Goal: Task Accomplishment & Management: Manage account settings

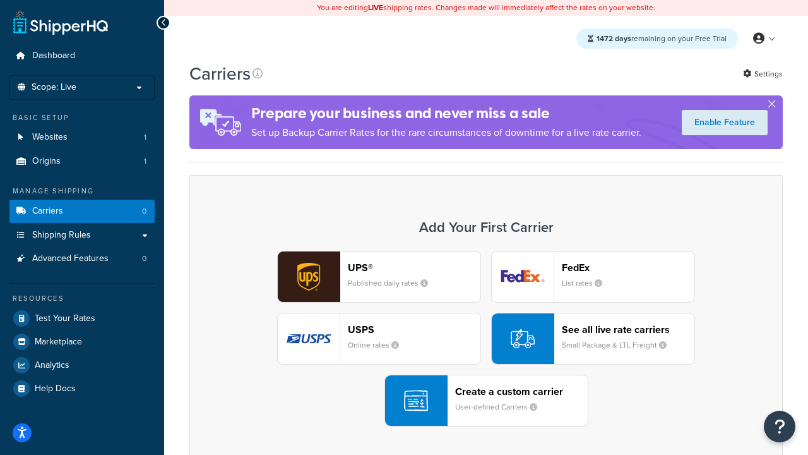
click at [486, 338] on div "UPS® Published daily rates FedEx List rates USPS Online rates See all live rate…" at bounding box center [486, 339] width 567 height 176
click at [628, 267] on header "FedEx" at bounding box center [628, 267] width 133 height 12
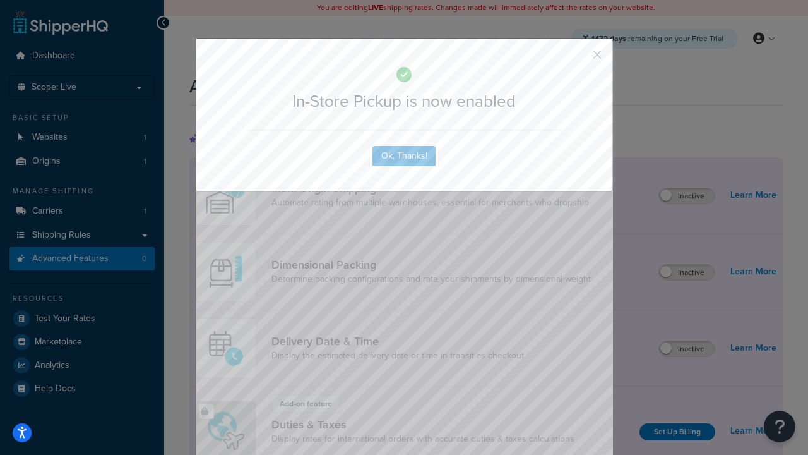
scroll to position [410, 0]
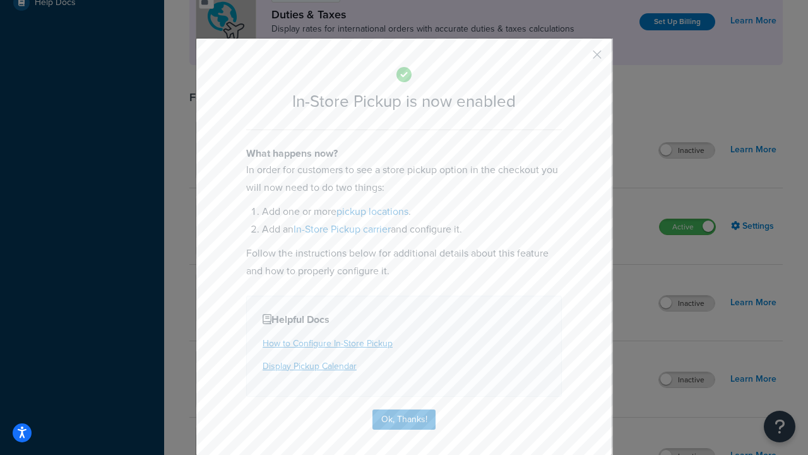
click at [578, 59] on button "button" at bounding box center [578, 58] width 3 height 3
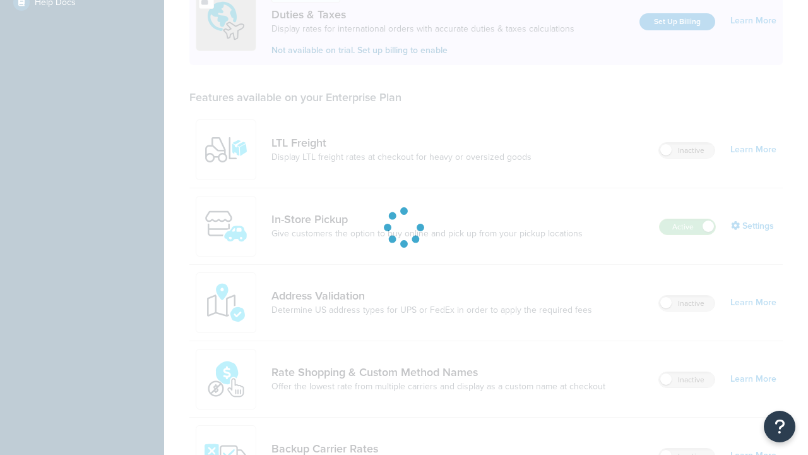
scroll to position [386, 0]
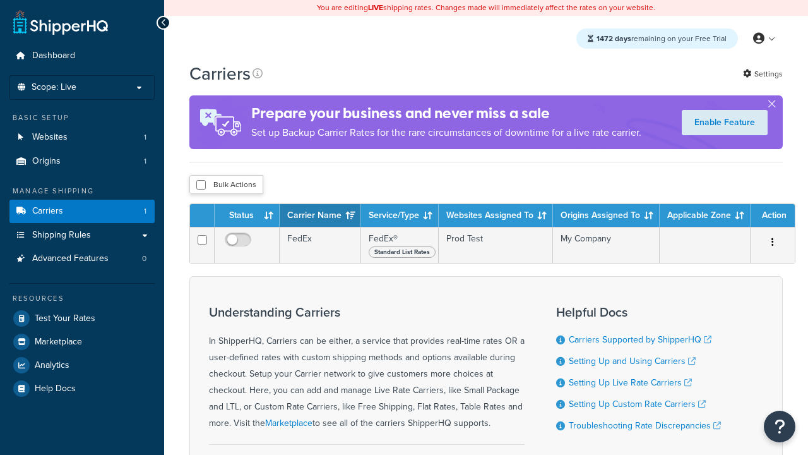
click at [201, 186] on input "checkbox" at bounding box center [200, 184] width 9 height 9
checkbox input "true"
click at [0, 0] on button "Delete" at bounding box center [0, 0] width 0 height 0
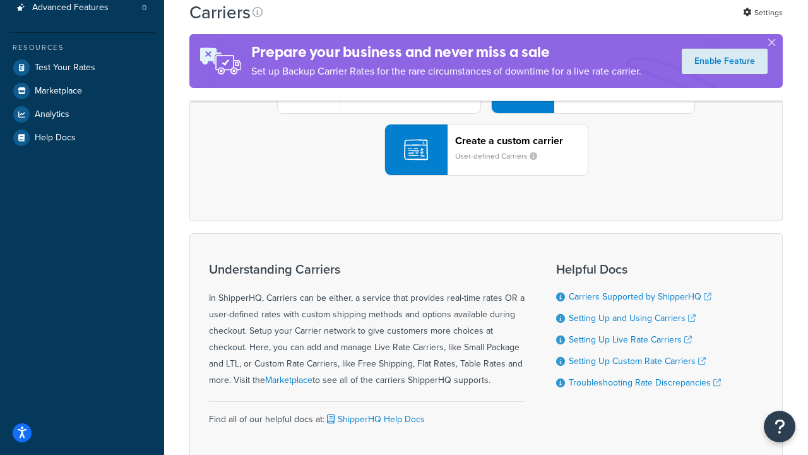
click at [486, 176] on div "UPS® Published daily rates FedEx List rates USPS Online rates See all live rate…" at bounding box center [486, 88] width 567 height 176
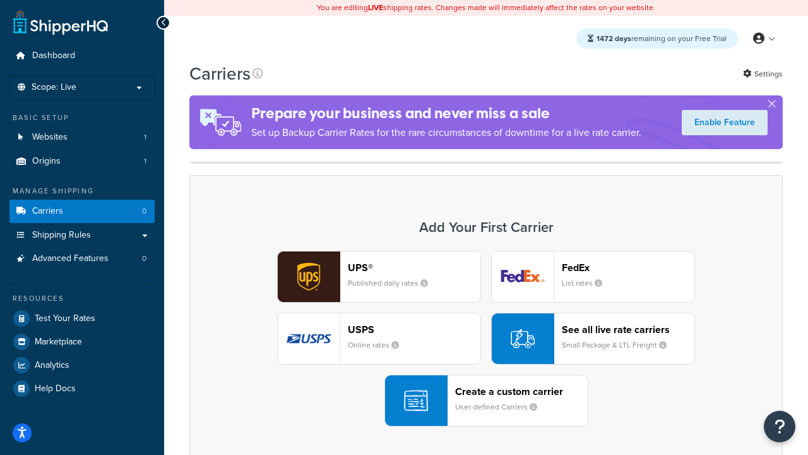
click at [628, 267] on header "FedEx" at bounding box center [628, 267] width 133 height 12
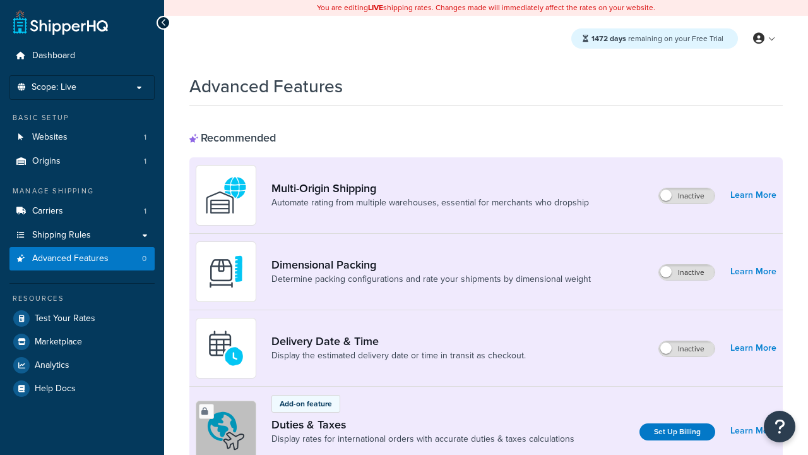
scroll to position [410, 0]
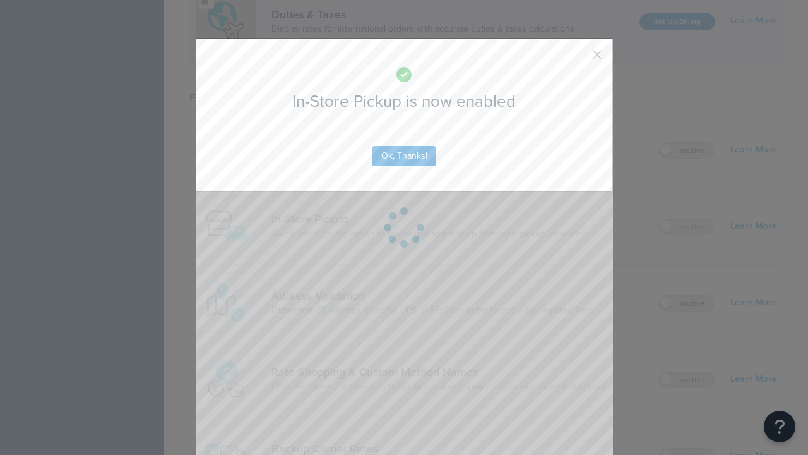
scroll to position [0, 0]
click at [578, 59] on button "button" at bounding box center [578, 58] width 3 height 3
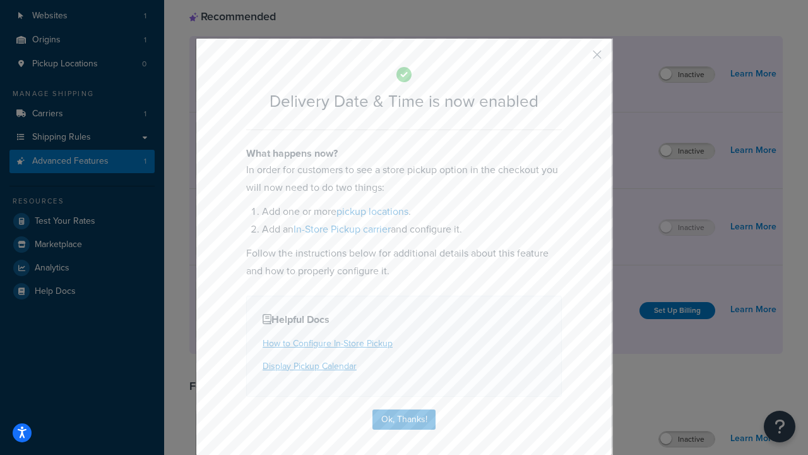
click at [578, 59] on button "button" at bounding box center [578, 58] width 3 height 3
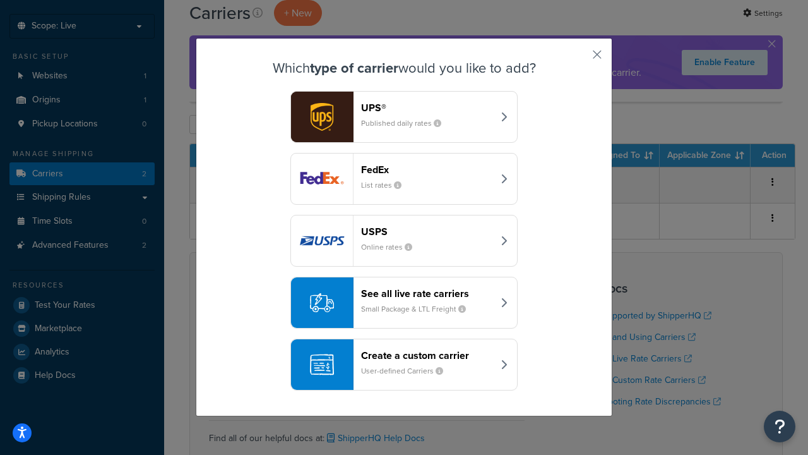
click at [404, 364] on div "Create a custom carrier User-defined Carriers" at bounding box center [427, 364] width 132 height 30
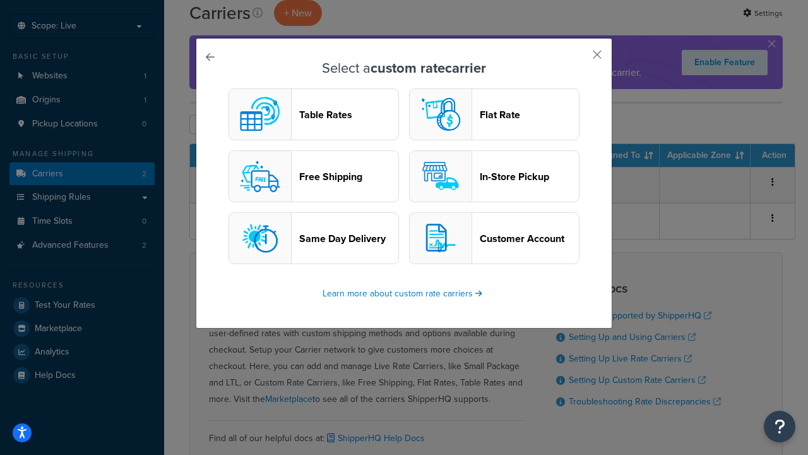
click at [494, 176] on header "In-Store Pickup" at bounding box center [529, 177] width 99 height 12
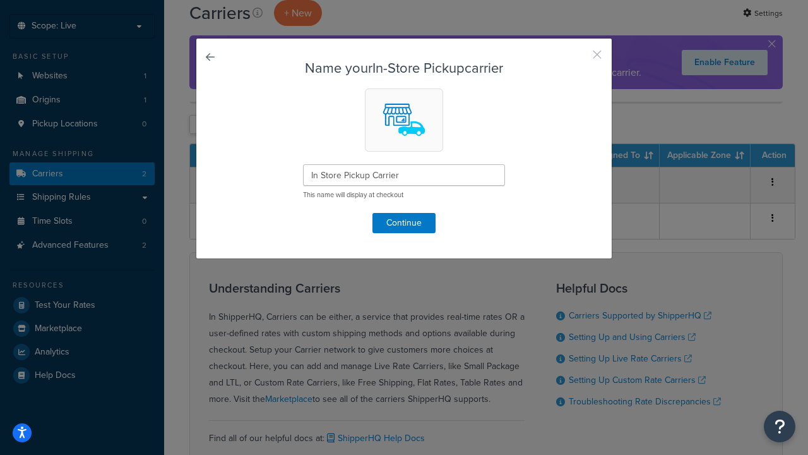
click at [578, 59] on button "button" at bounding box center [578, 58] width 3 height 3
click at [201, 124] on input "checkbox" at bounding box center [200, 124] width 9 height 9
checkbox input "true"
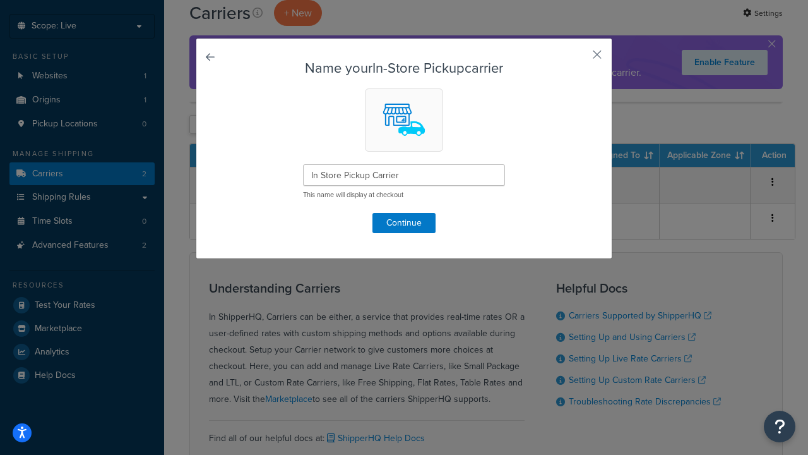
click at [0, 0] on button "Delete" at bounding box center [0, 0] width 0 height 0
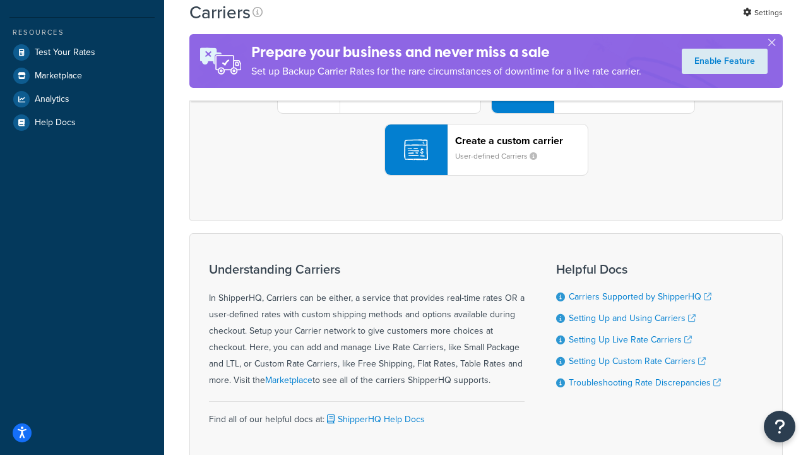
click at [486, 176] on div "UPS® Published daily rates FedEx List rates USPS Online rates See all live rate…" at bounding box center [486, 88] width 567 height 176
click at [486, 165] on div "Create a custom carrier User-defined Carriers" at bounding box center [521, 150] width 133 height 30
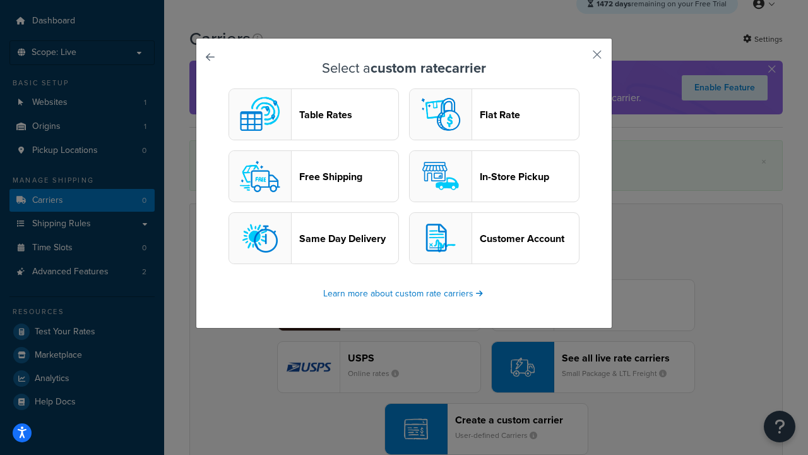
click at [494, 176] on header "In-Store Pickup" at bounding box center [529, 177] width 99 height 12
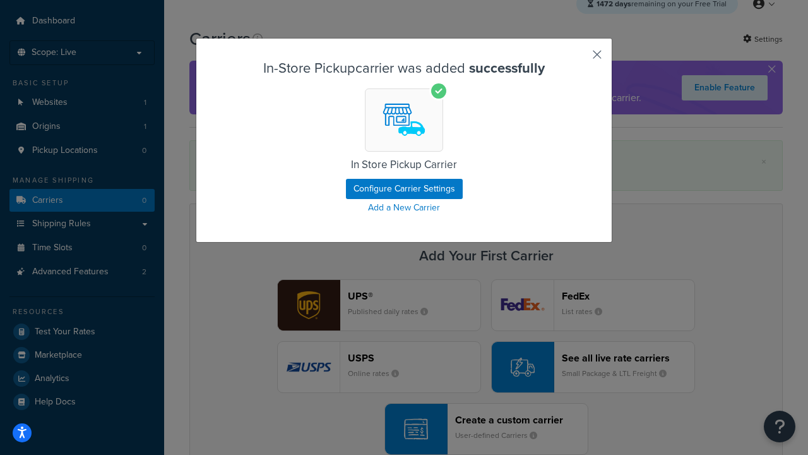
click at [578, 59] on button "button" at bounding box center [578, 58] width 3 height 3
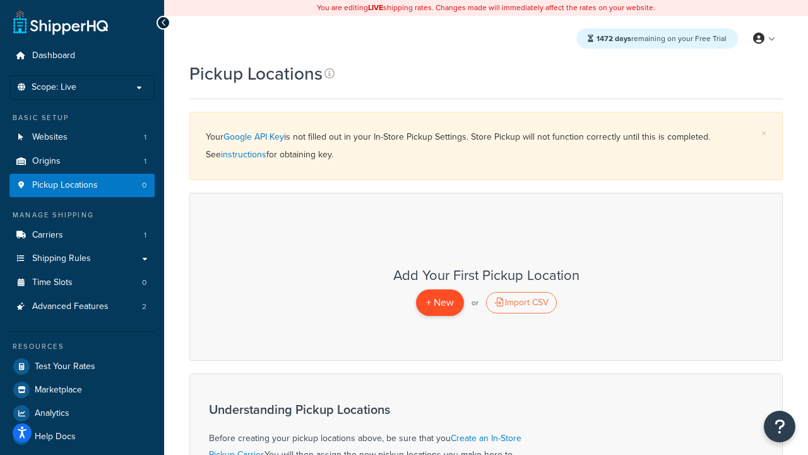
click at [440, 302] on span "+ New" at bounding box center [440, 302] width 28 height 15
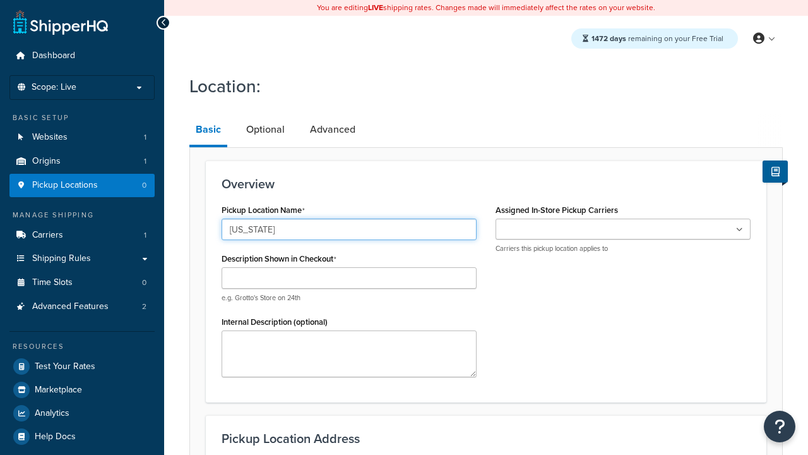
type input "[US_STATE]"
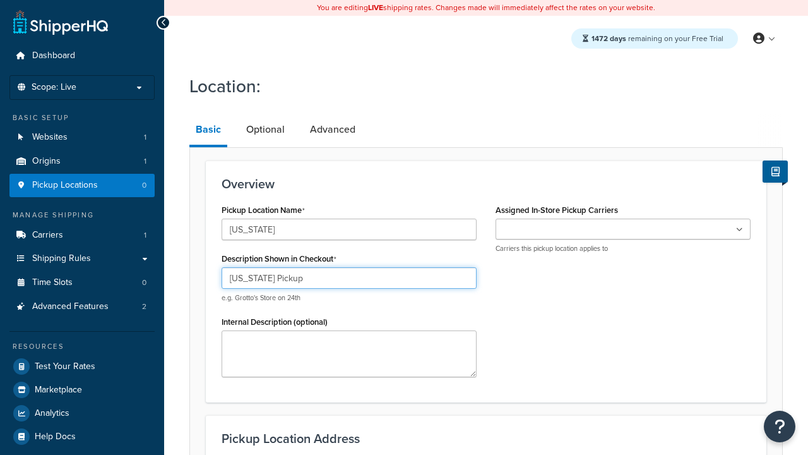
type input "[US_STATE] Pickup"
click at [623, 229] on ul at bounding box center [623, 229] width 255 height 21
type input "[STREET_ADDRESS][PERSON_NAME]"
type input "Suite B"
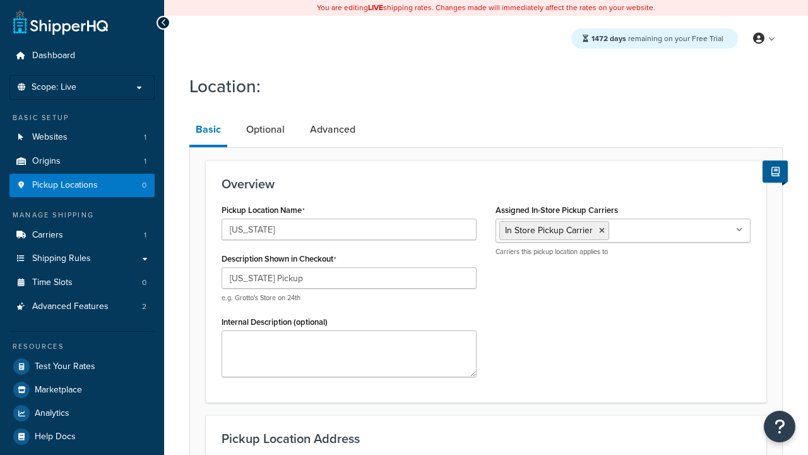
type input "Irvine"
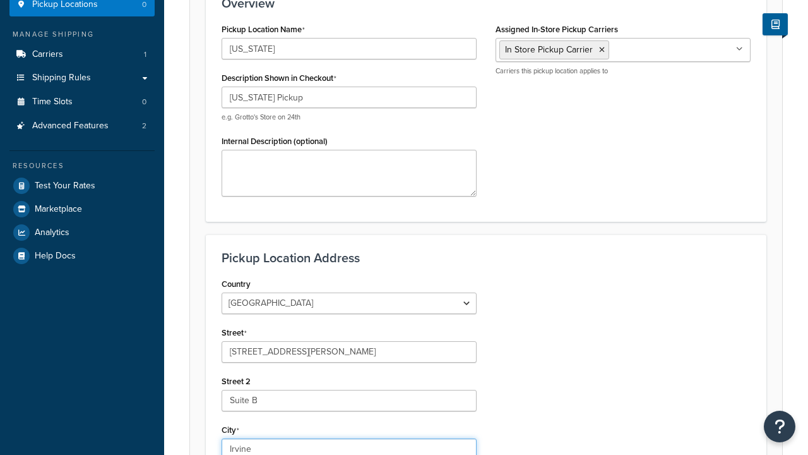
select select "5"
type input "Irvine"
type input "92612"
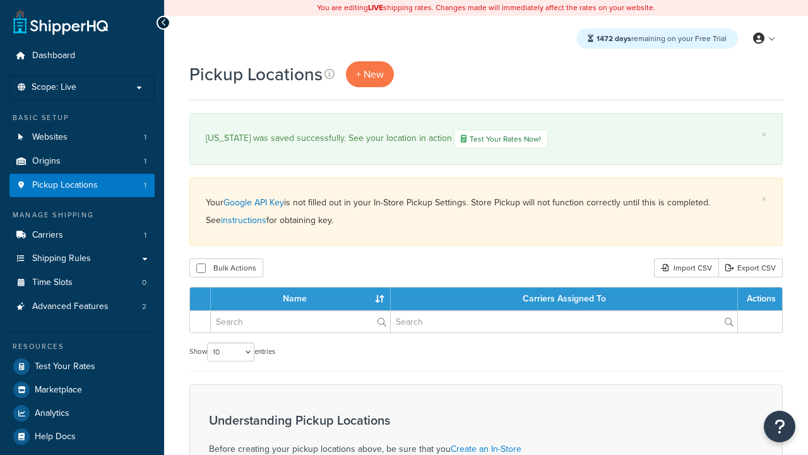
click at [304, 299] on th "Name" at bounding box center [301, 298] width 180 height 23
click at [566, 299] on th "Carriers Assigned To" at bounding box center [564, 298] width 347 height 23
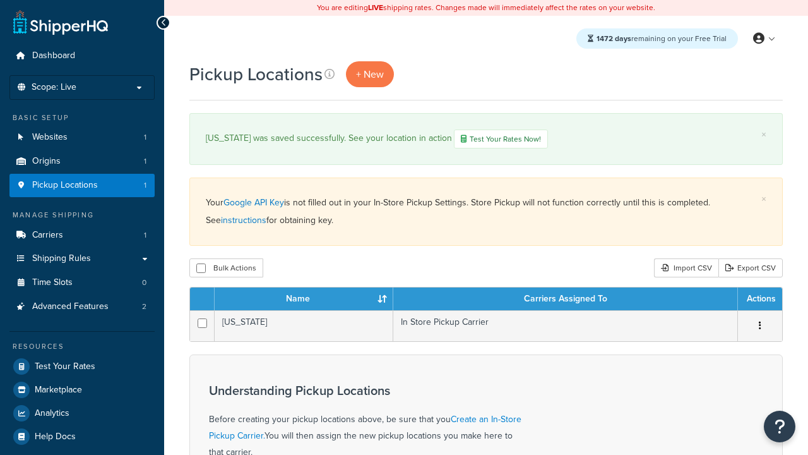
click at [760, 299] on th "Actions" at bounding box center [760, 298] width 44 height 23
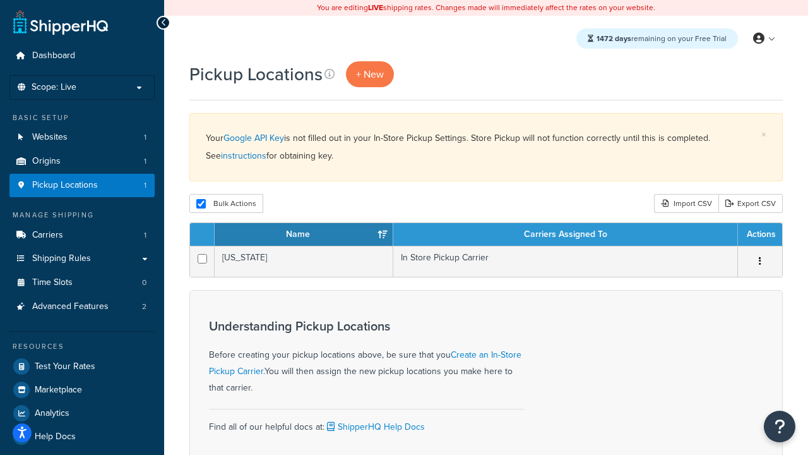
click at [516, 198] on div "Bulk Actions Duplicate [GEOGRAPHIC_DATA] Import CSV Export CSV" at bounding box center [486, 203] width 594 height 19
